Goal: Task Accomplishment & Management: Manage account settings

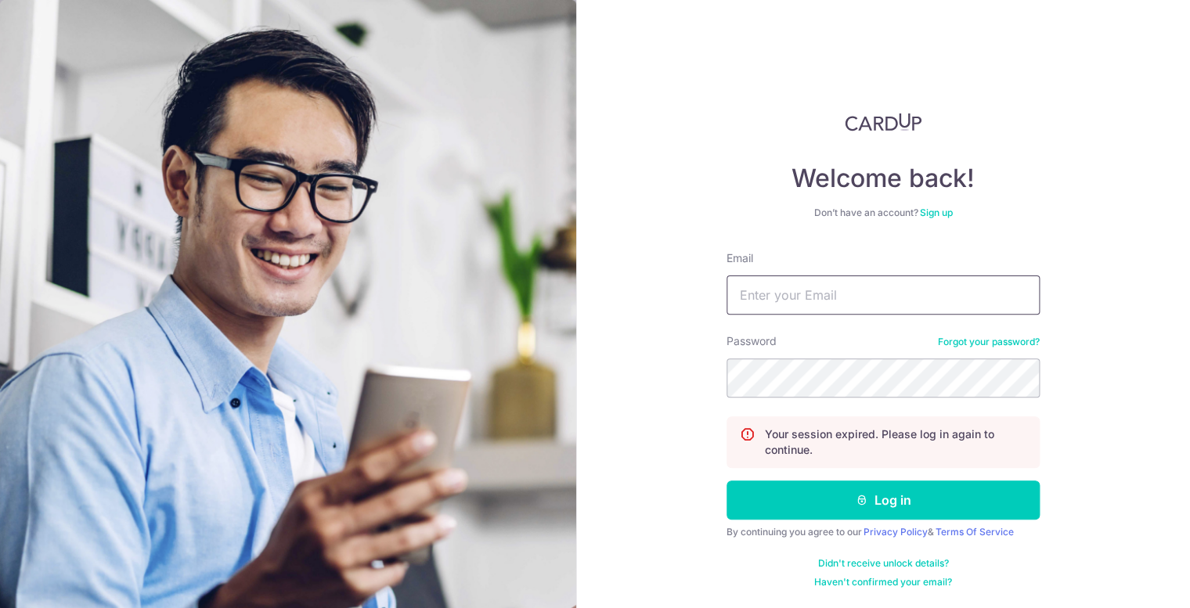
click at [779, 293] on input "Email" at bounding box center [882, 294] width 313 height 39
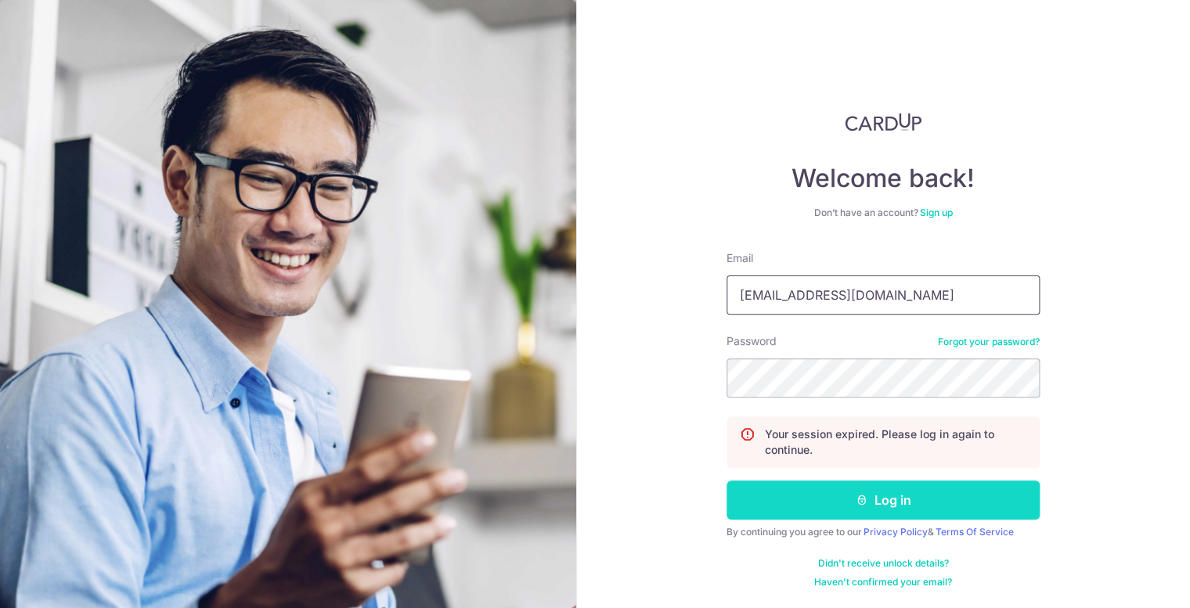
type input "[EMAIL_ADDRESS][DOMAIN_NAME]"
click at [800, 488] on button "Log in" at bounding box center [882, 500] width 313 height 39
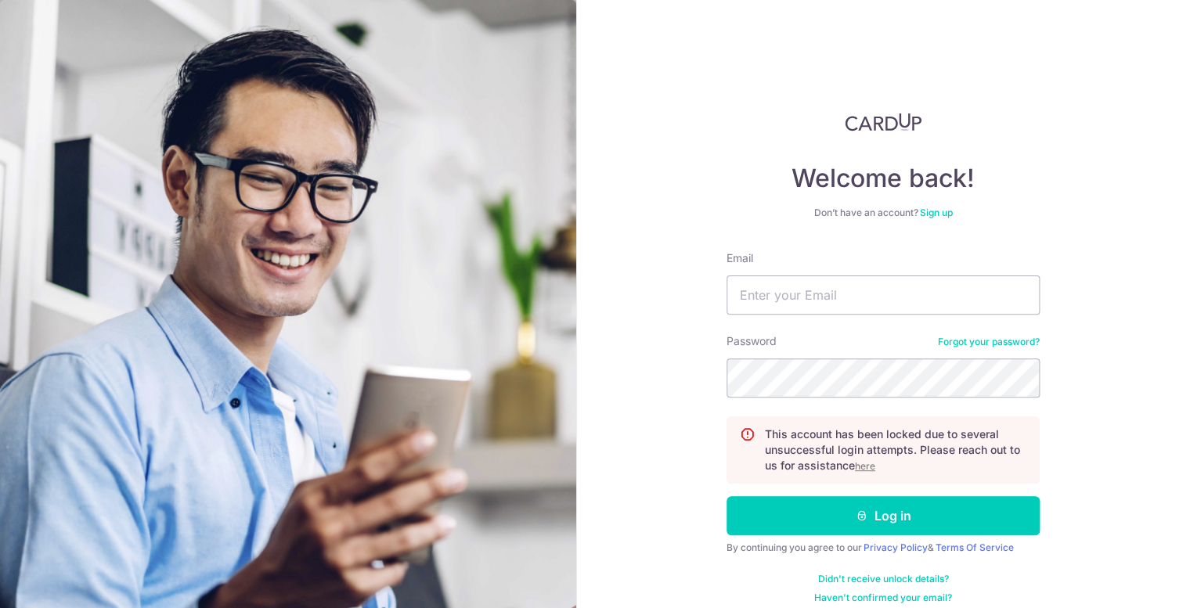
click at [866, 466] on u "here" at bounding box center [865, 466] width 20 height 12
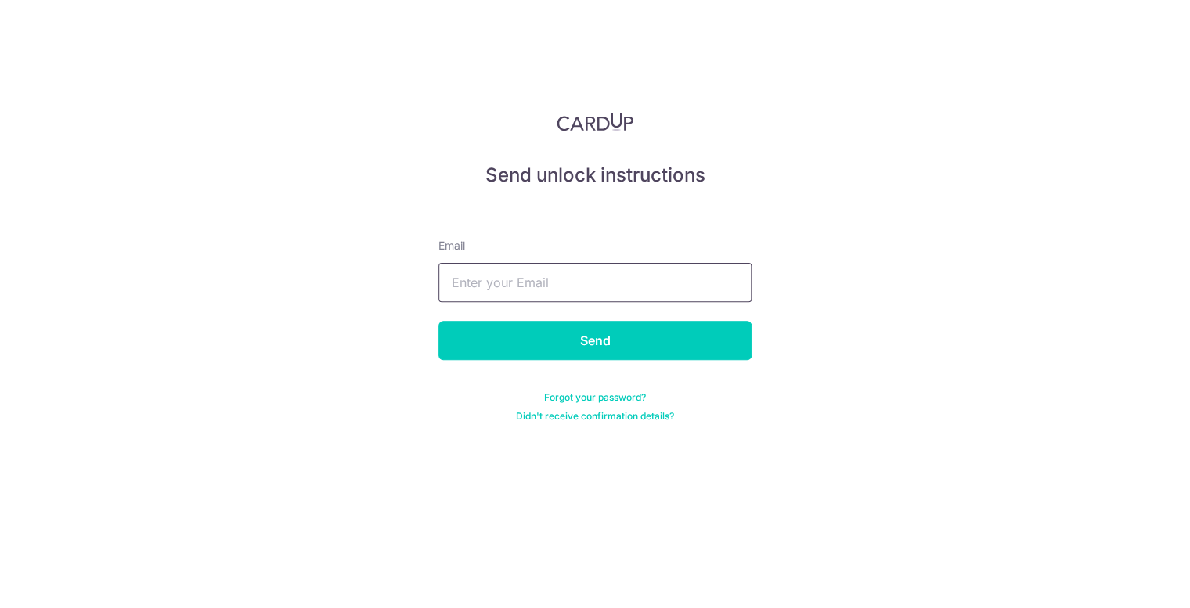
click at [631, 271] on input "text" at bounding box center [594, 282] width 313 height 39
type input "[EMAIL_ADDRESS][DOMAIN_NAME]"
click at [438, 321] on input "Send" at bounding box center [594, 340] width 313 height 39
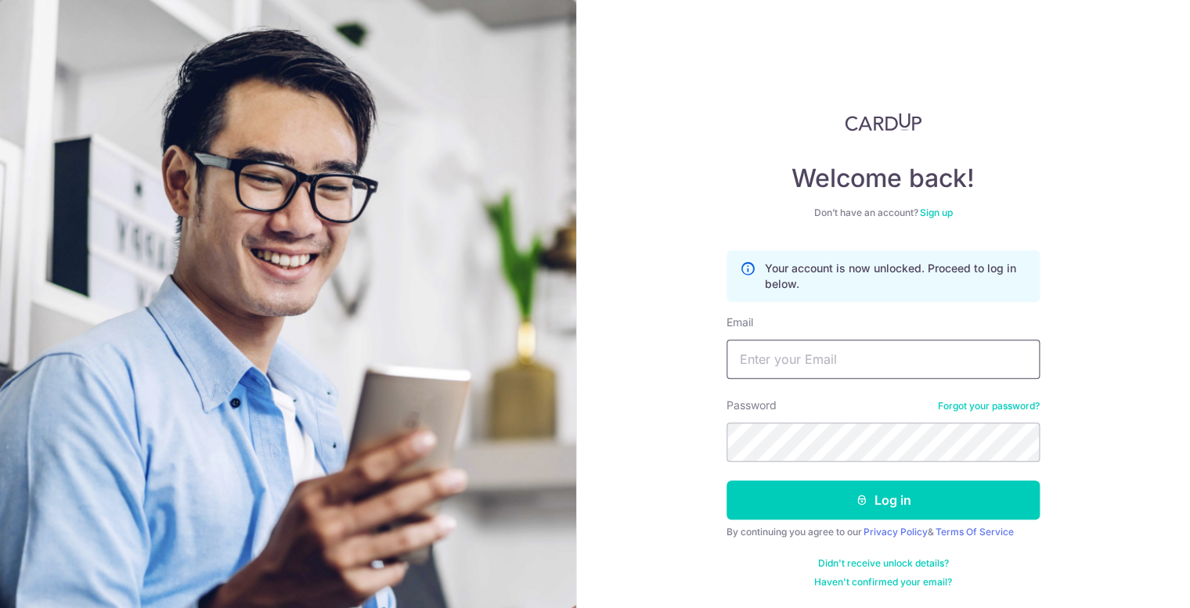
click at [781, 366] on input "Email" at bounding box center [882, 359] width 313 height 39
type input "[EMAIL_ADDRESS][DOMAIN_NAME]"
click at [726, 481] on button "Log in" at bounding box center [882, 500] width 313 height 39
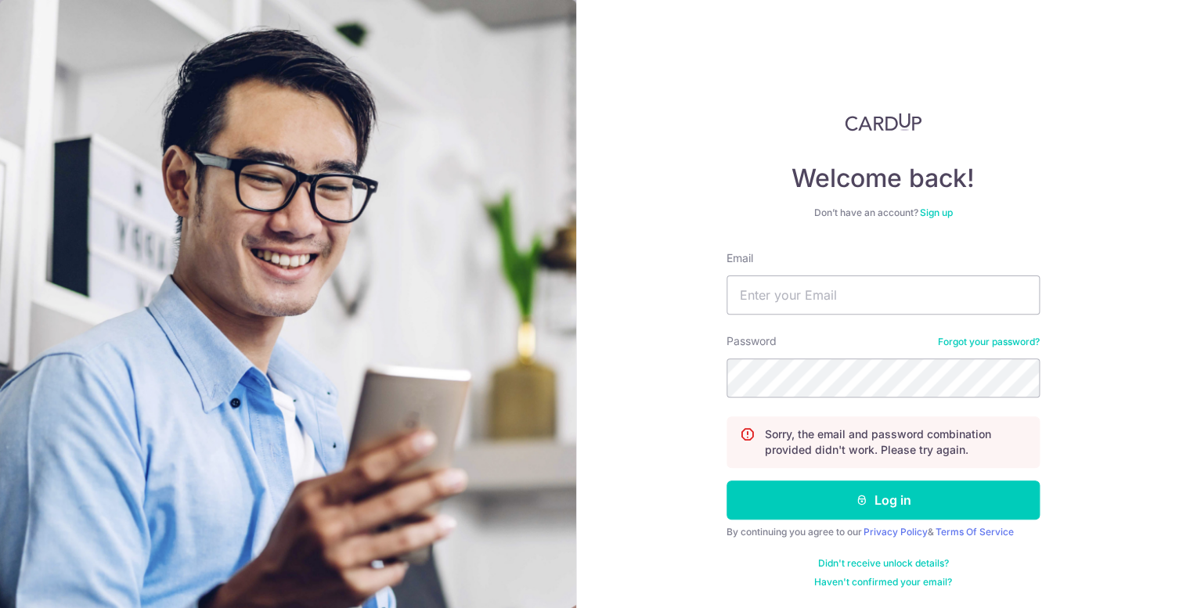
click at [994, 339] on link "Forgot your password?" at bounding box center [989, 342] width 102 height 13
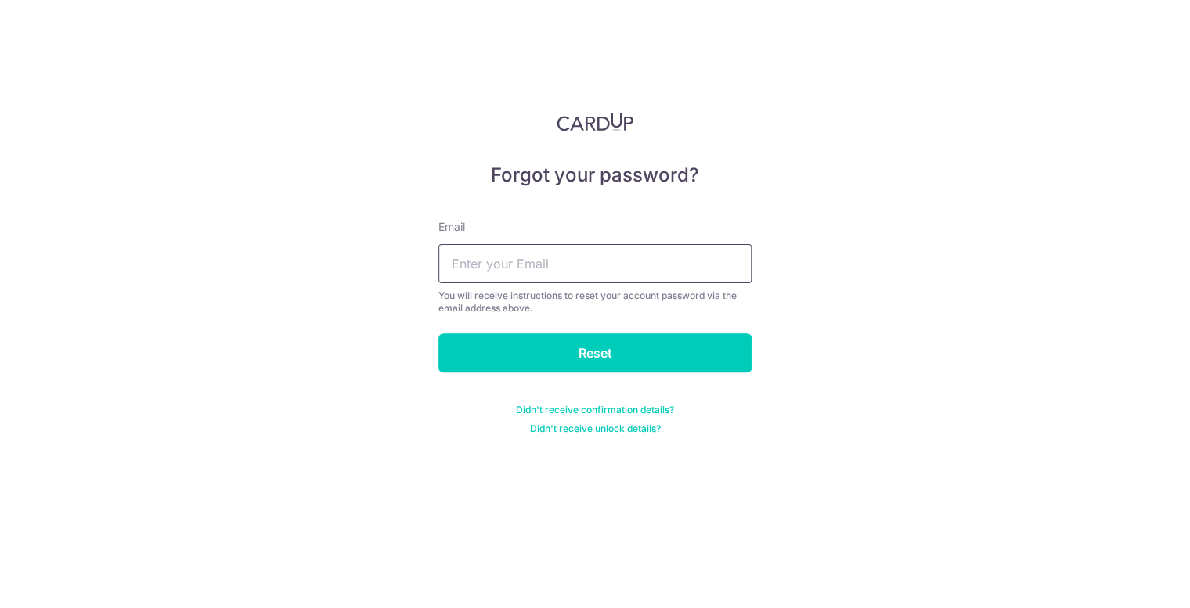
click at [614, 272] on input "text" at bounding box center [594, 263] width 313 height 39
type input "garyy12@gmail.com"
click at [438, 333] on input "Reset" at bounding box center [594, 352] width 313 height 39
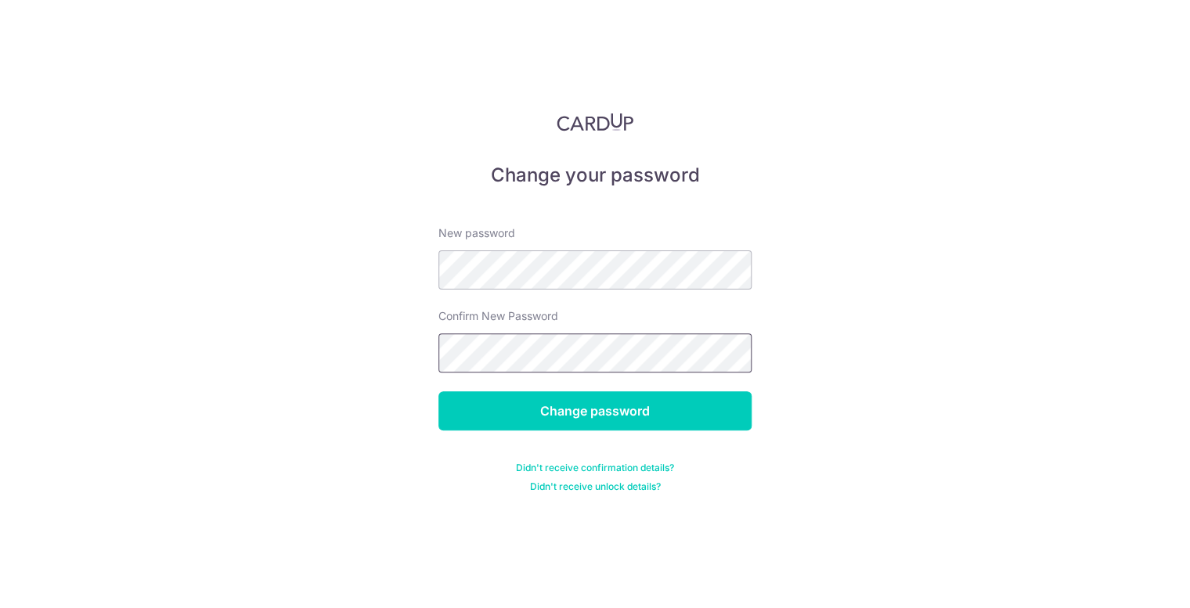
click at [438, 391] on input "Change password" at bounding box center [594, 410] width 313 height 39
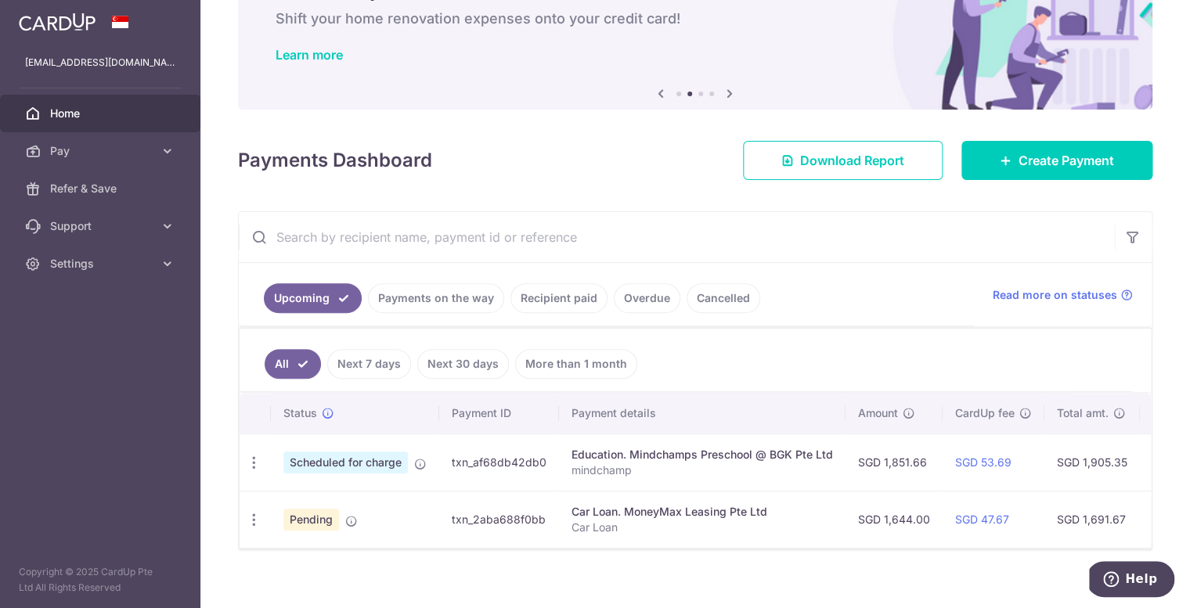
click at [329, 463] on span "Scheduled for charge" at bounding box center [345, 463] width 124 height 22
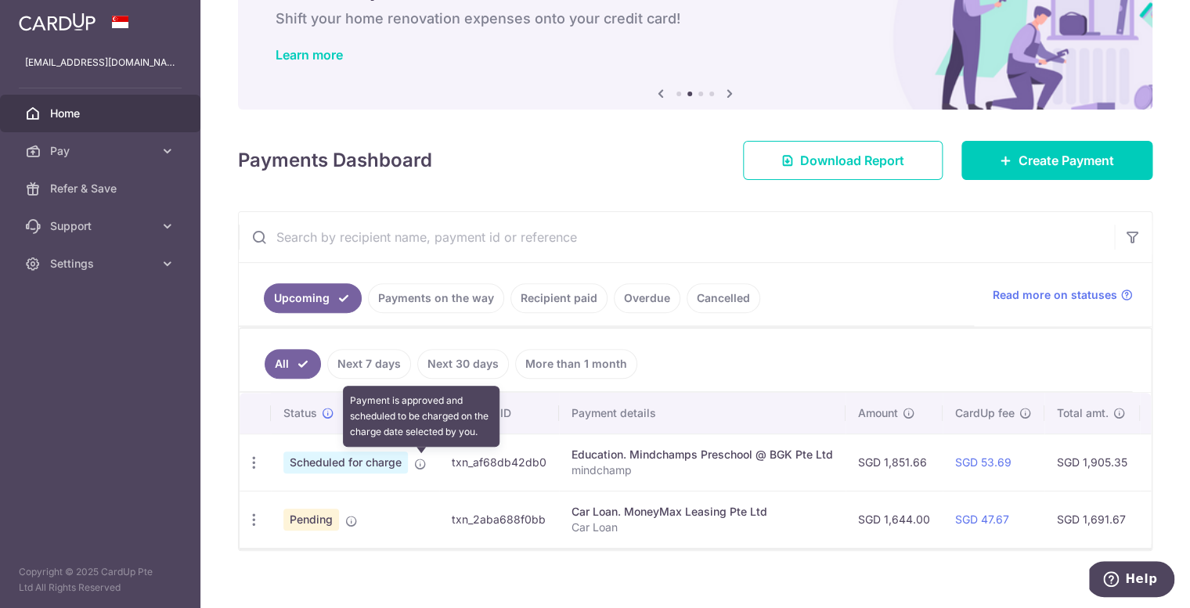
click at [424, 463] on icon at bounding box center [420, 464] width 13 height 13
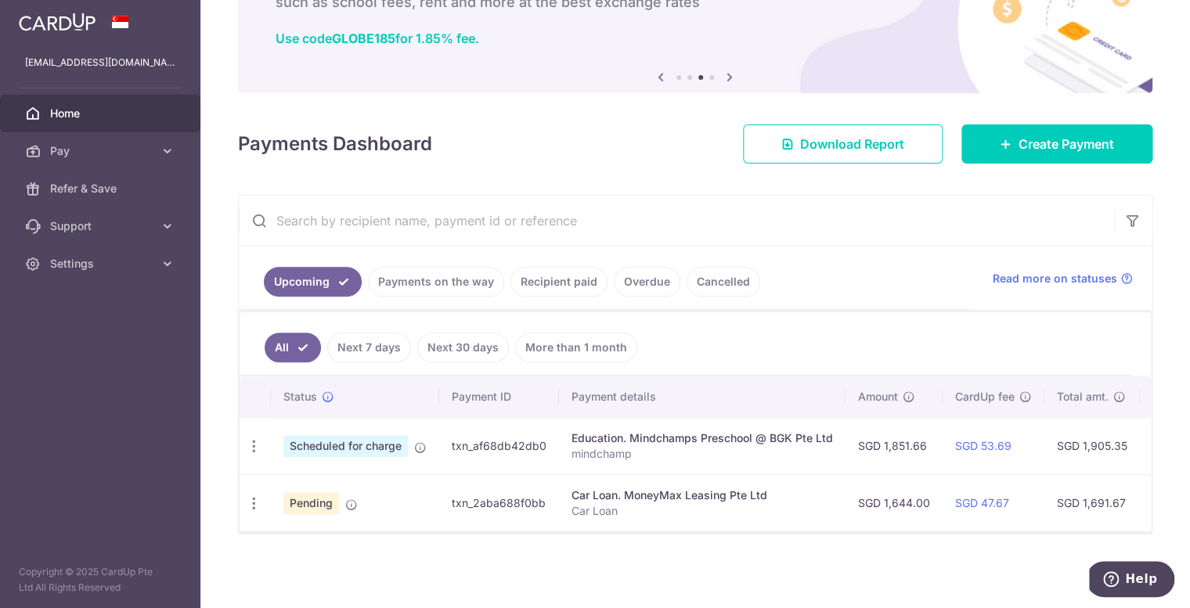
click at [427, 285] on link "Payments on the way" at bounding box center [436, 282] width 136 height 30
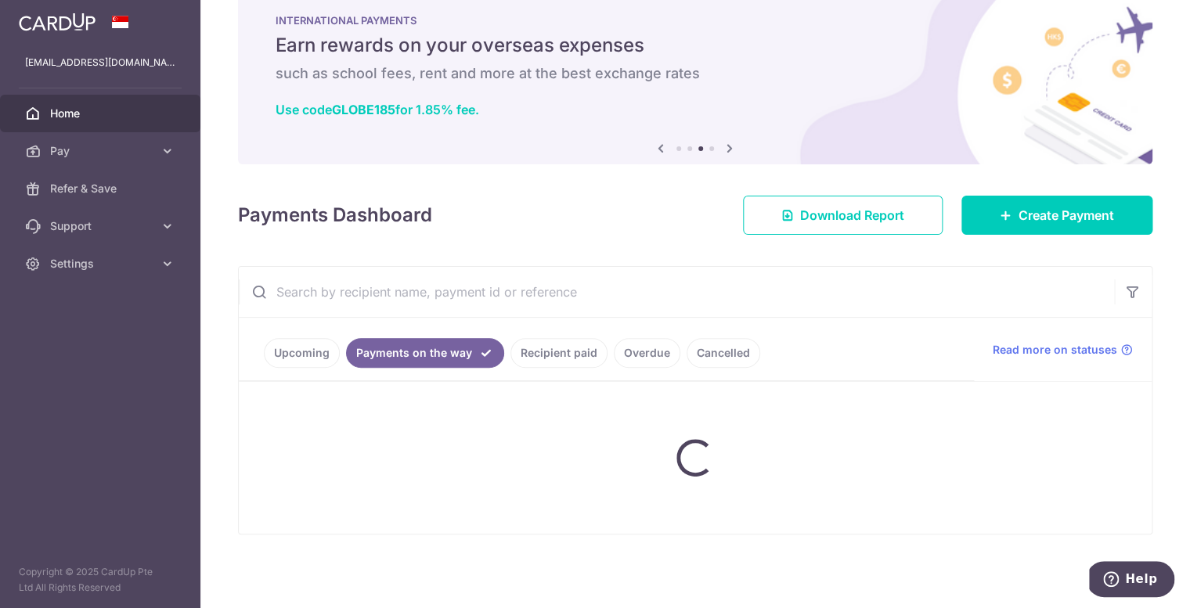
scroll to position [36, 0]
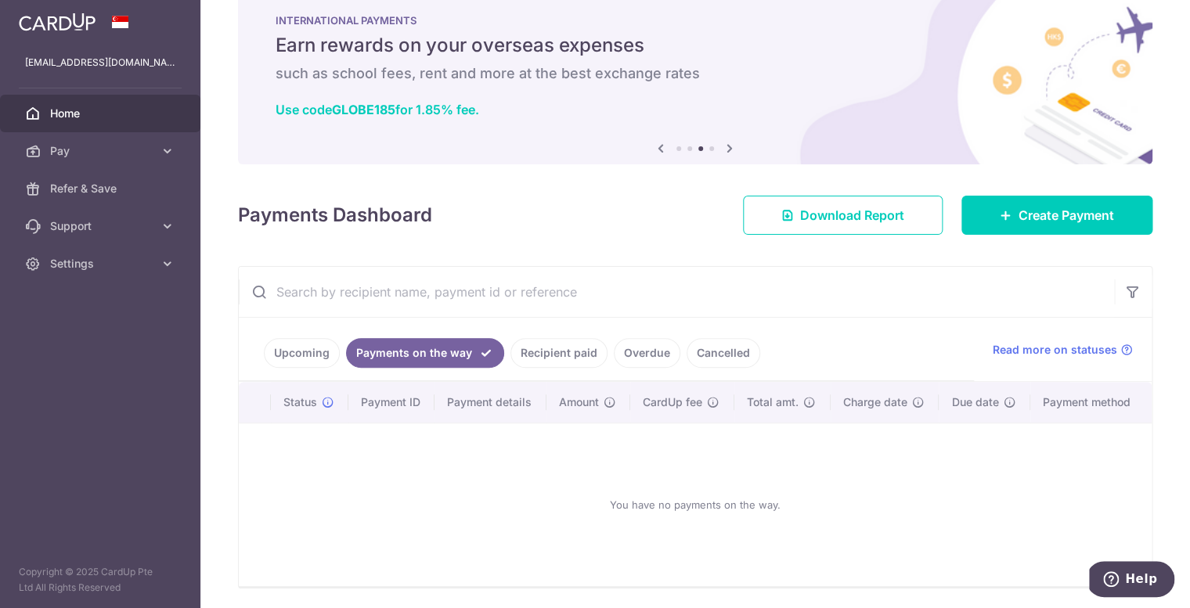
click at [322, 350] on link "Upcoming" at bounding box center [302, 353] width 76 height 30
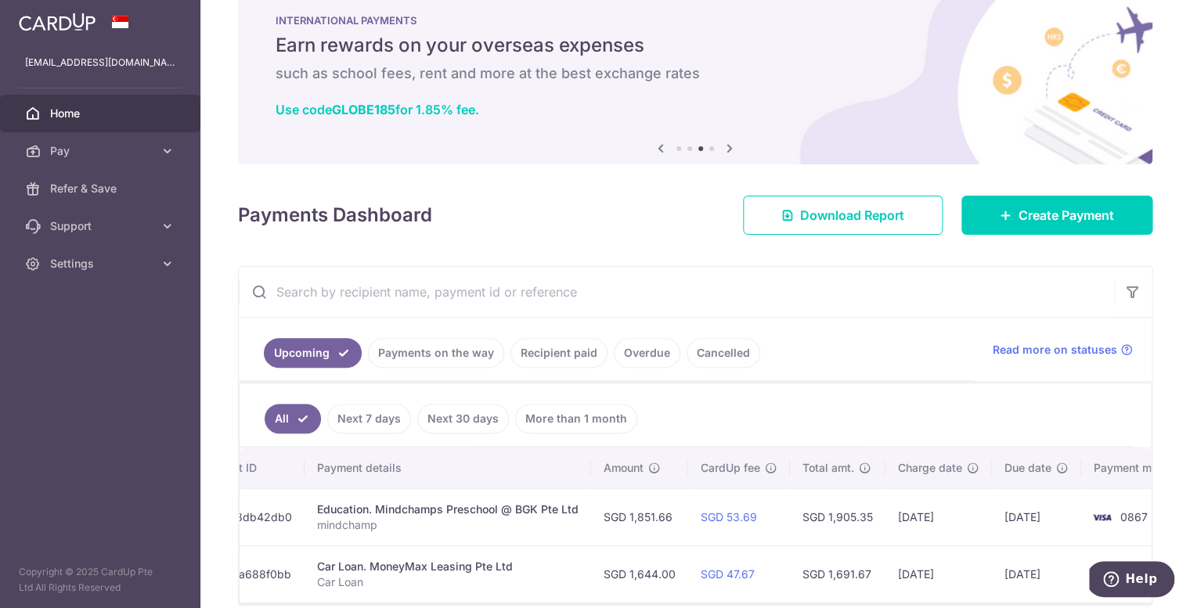
scroll to position [0, 239]
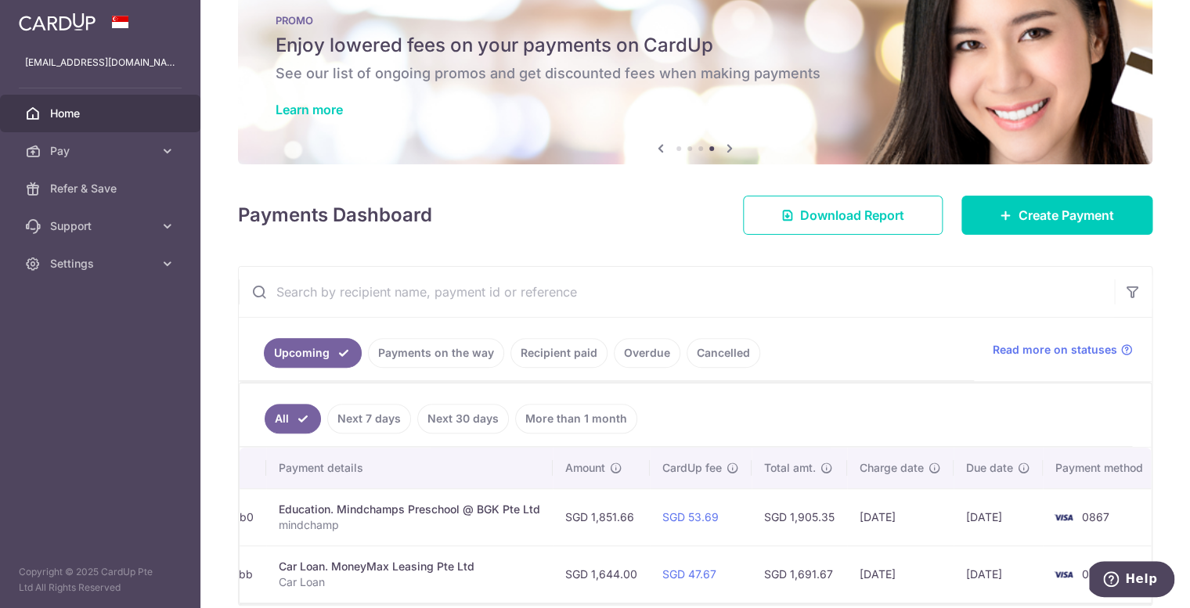
click at [562, 350] on link "Recipient paid" at bounding box center [558, 353] width 97 height 30
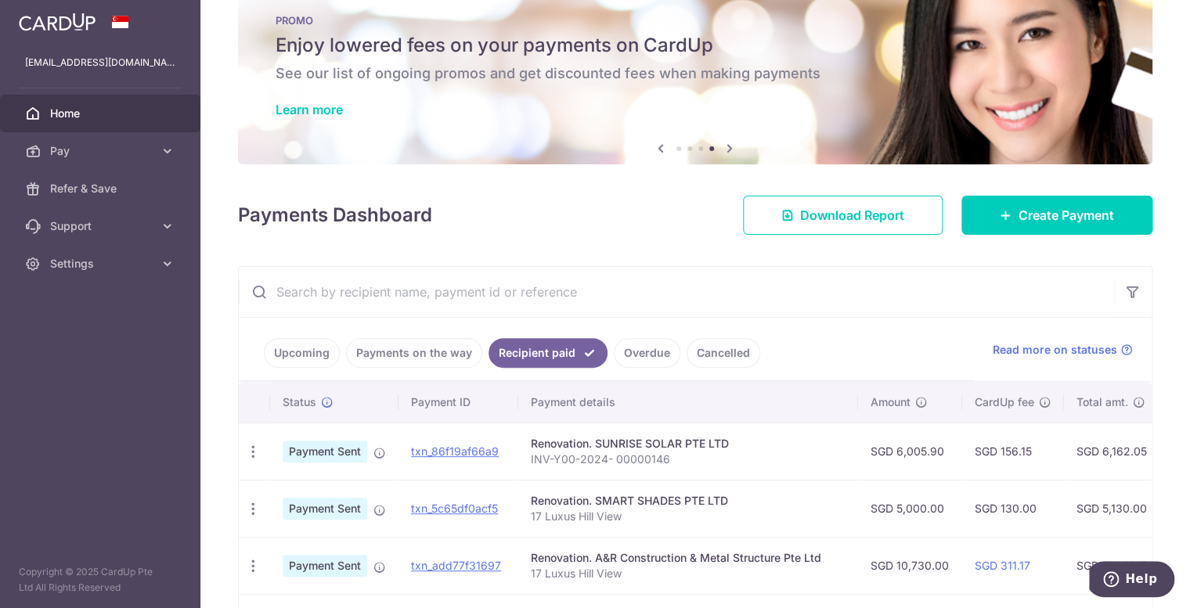
click at [447, 353] on link "Payments on the way" at bounding box center [414, 353] width 136 height 30
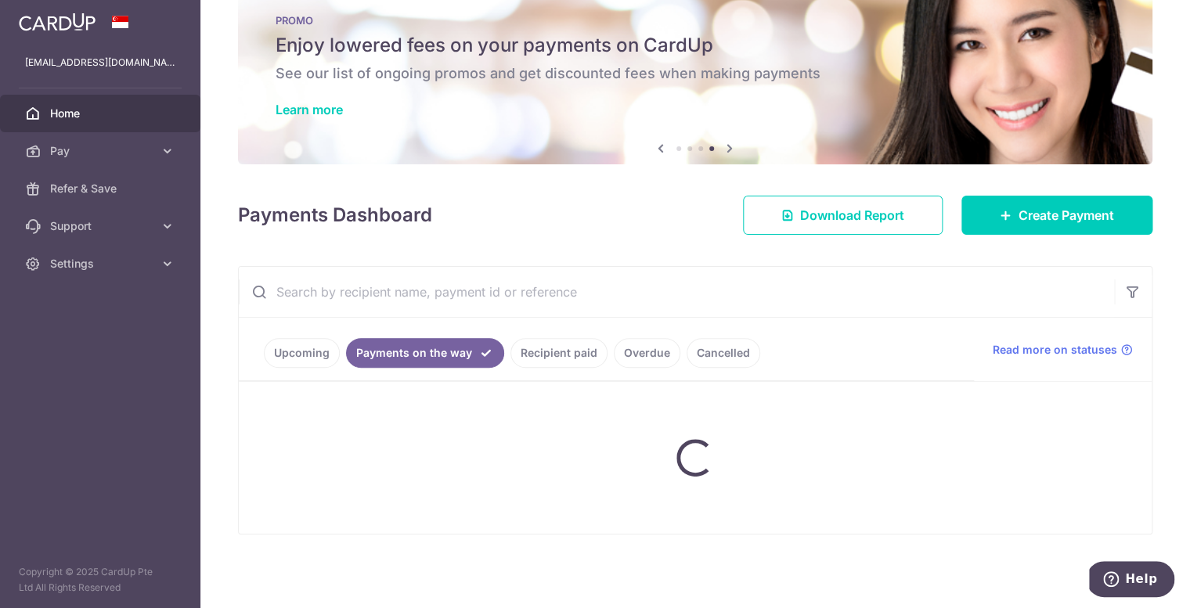
scroll to position [0, 0]
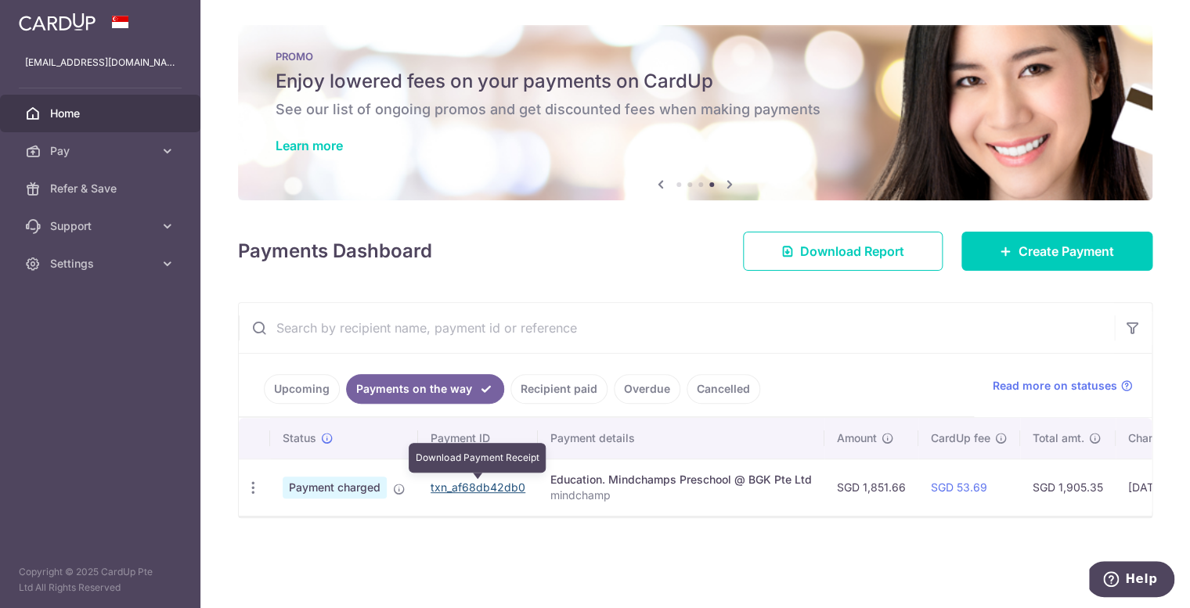
click at [494, 490] on link "txn_af68db42db0" at bounding box center [477, 487] width 95 height 13
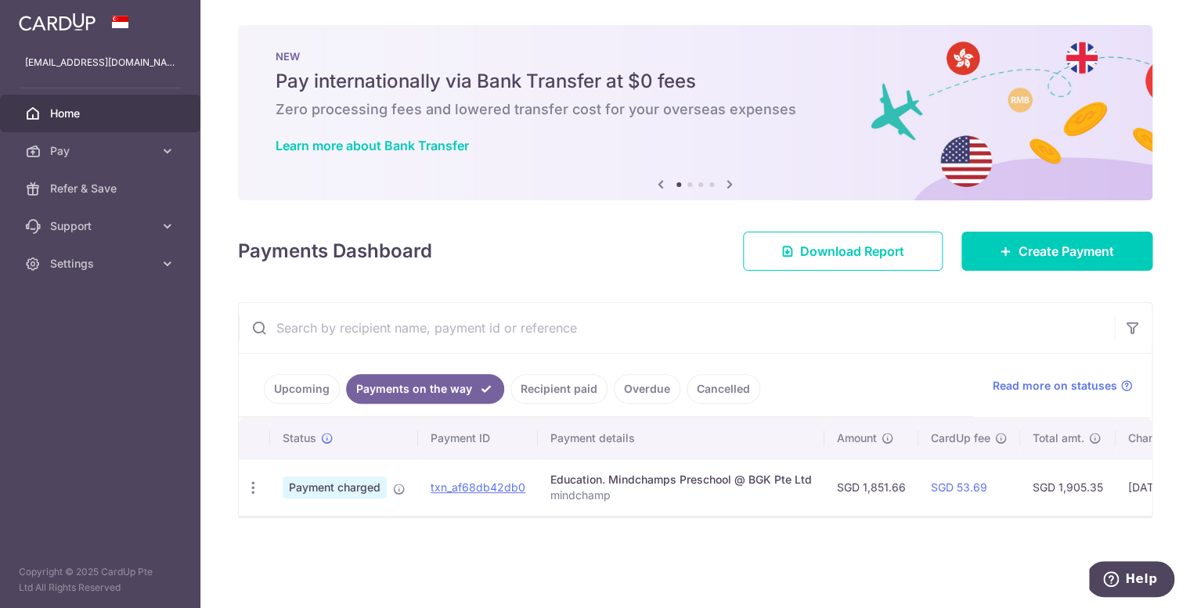
click at [319, 391] on link "Upcoming" at bounding box center [302, 389] width 76 height 30
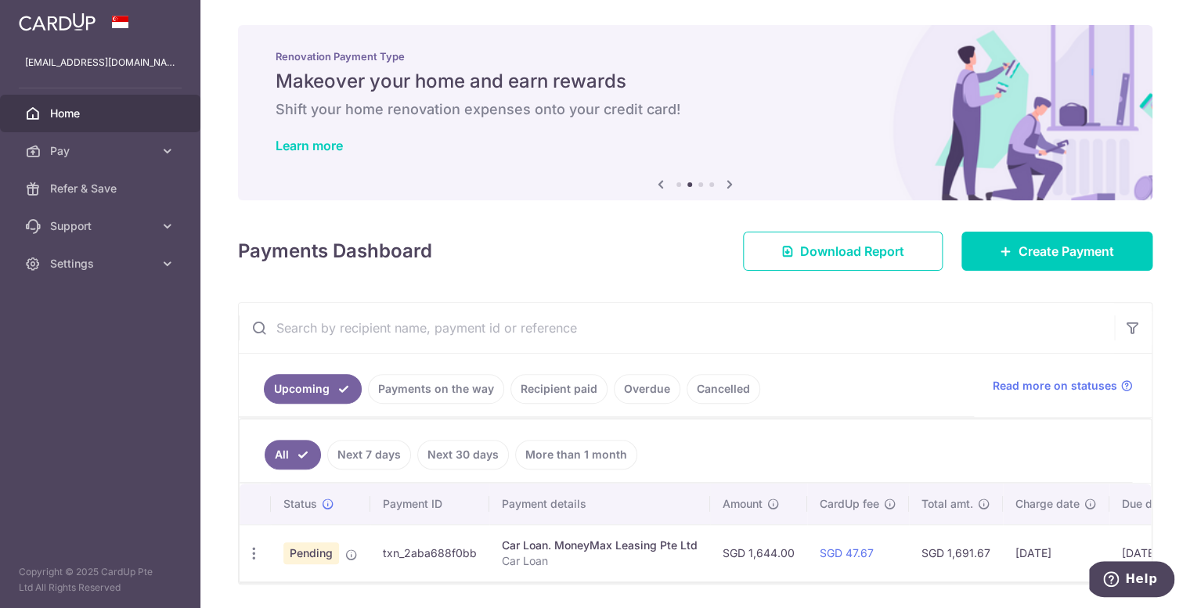
click at [547, 393] on link "Recipient paid" at bounding box center [558, 389] width 97 height 30
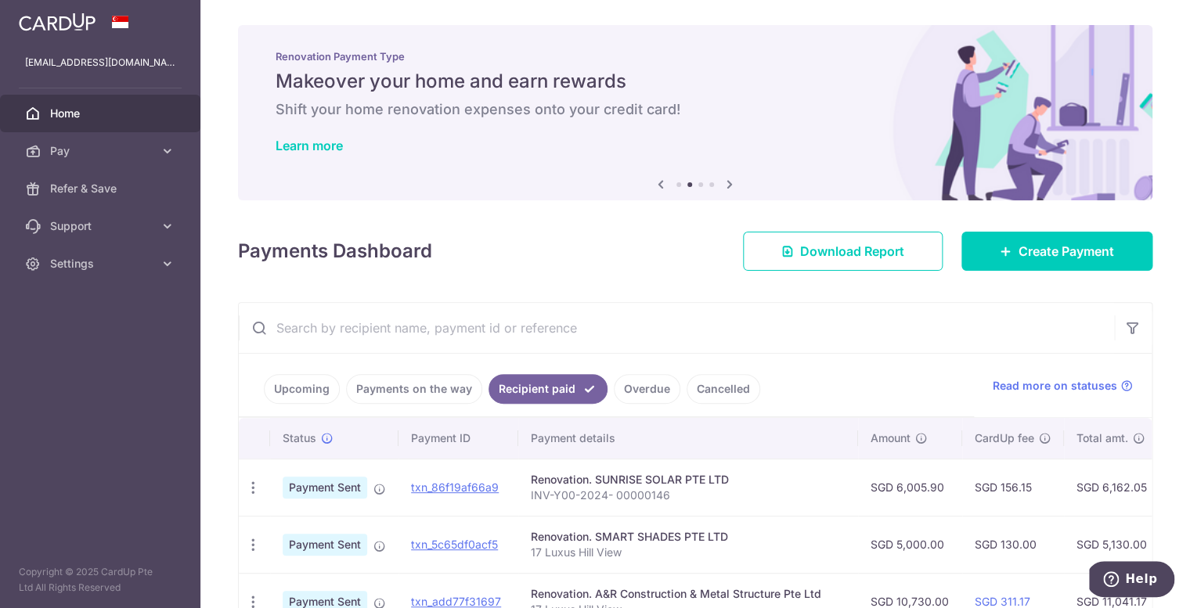
click at [446, 393] on link "Payments on the way" at bounding box center [414, 389] width 136 height 30
